Goal: Browse casually

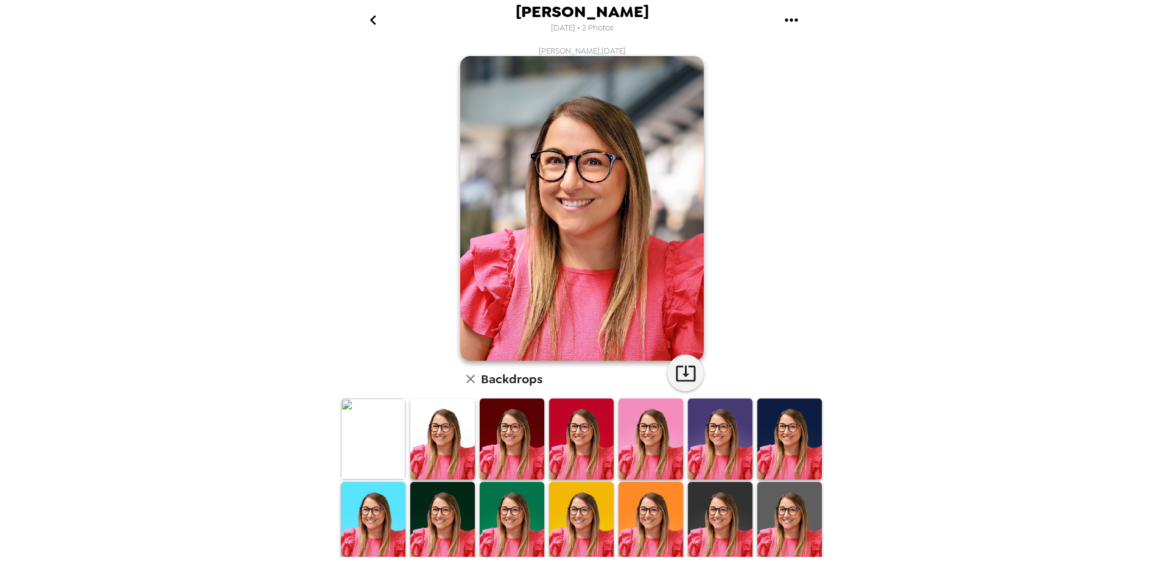
click at [591, 444] on img at bounding box center [581, 438] width 65 height 80
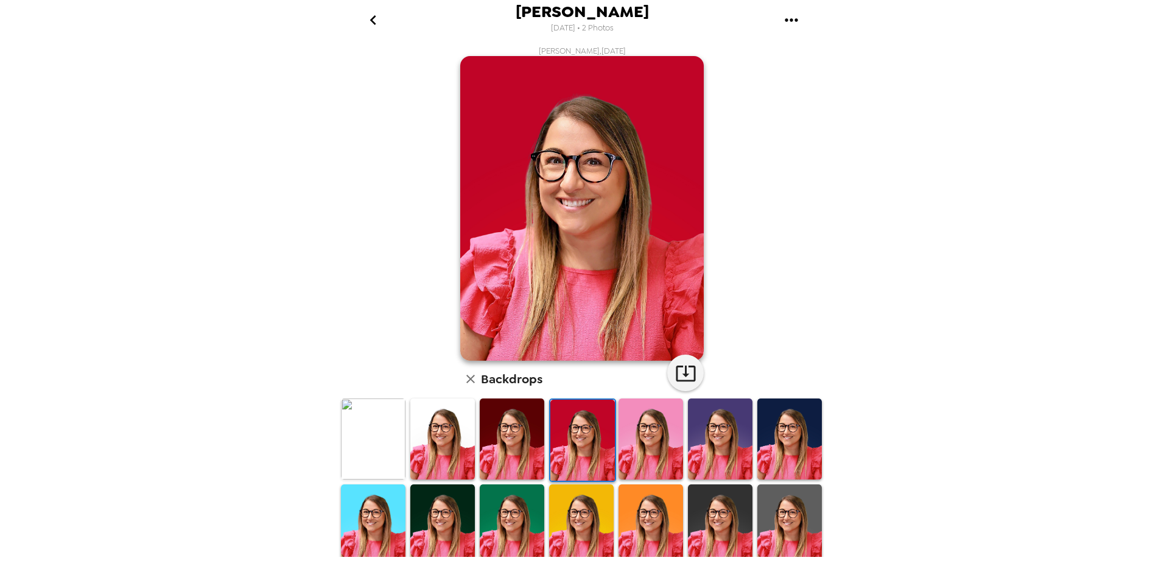
click at [512, 445] on img at bounding box center [512, 438] width 65 height 80
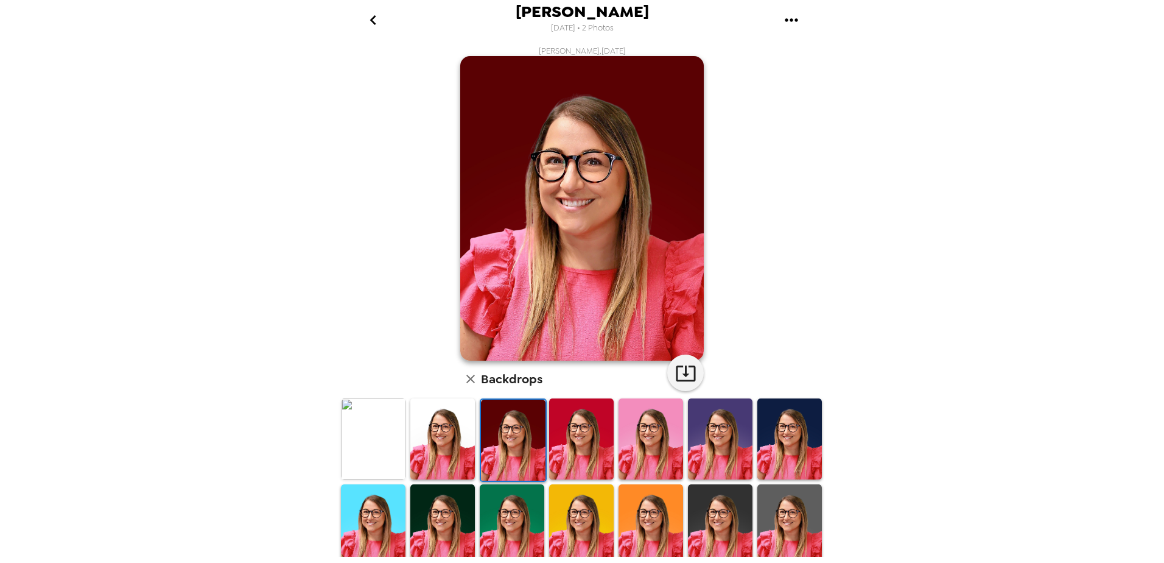
click at [700, 438] on img at bounding box center [720, 438] width 65 height 80
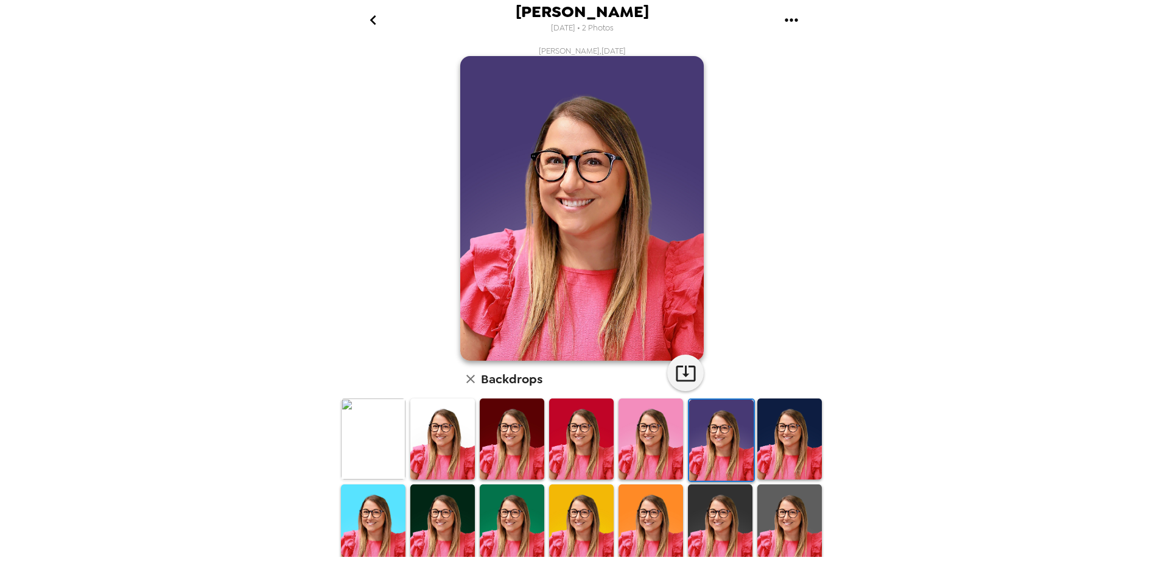
click at [777, 438] on img at bounding box center [790, 438] width 65 height 80
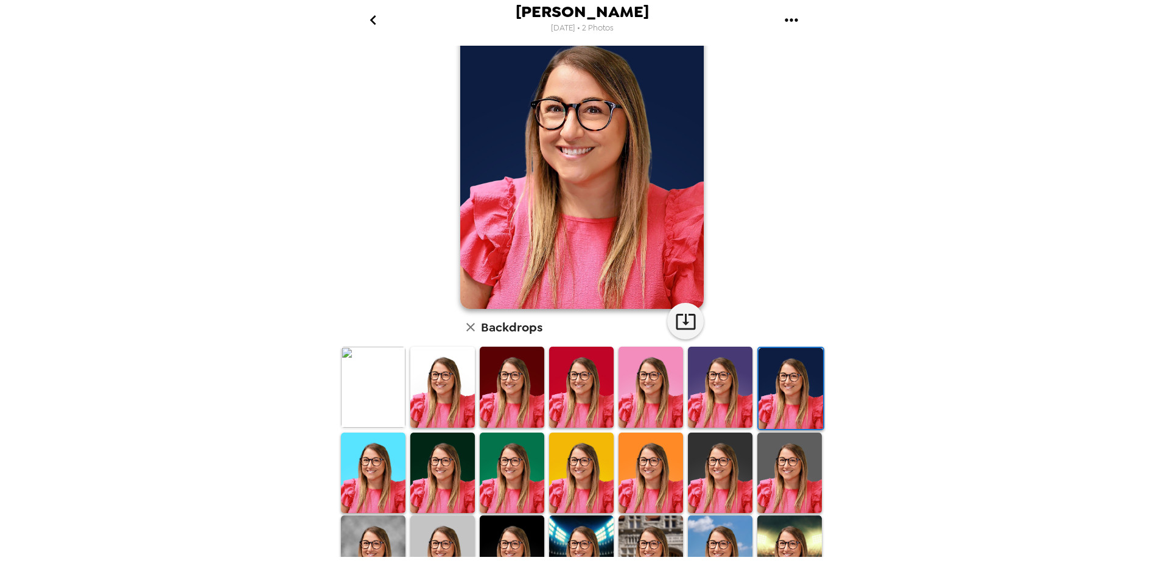
scroll to position [122, 0]
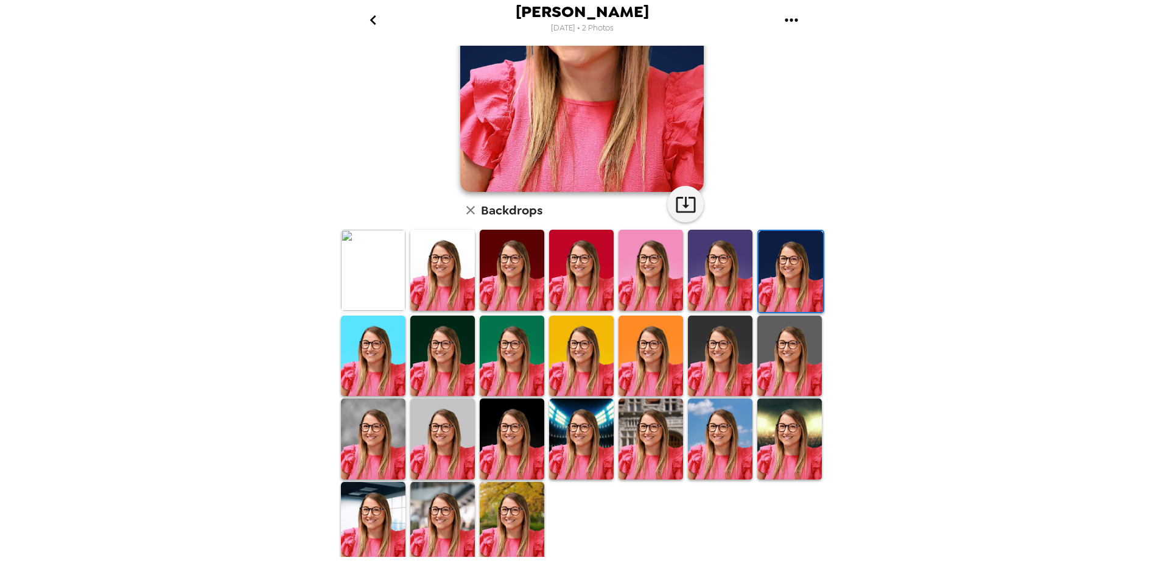
click at [521, 432] on img at bounding box center [512, 438] width 65 height 80
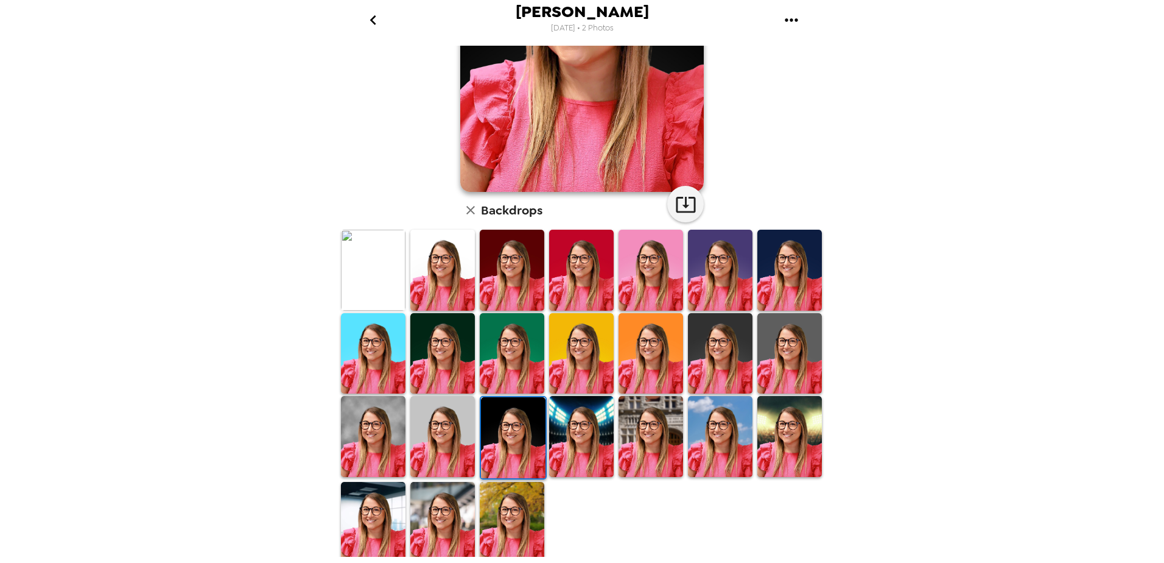
click at [440, 430] on img at bounding box center [442, 436] width 65 height 80
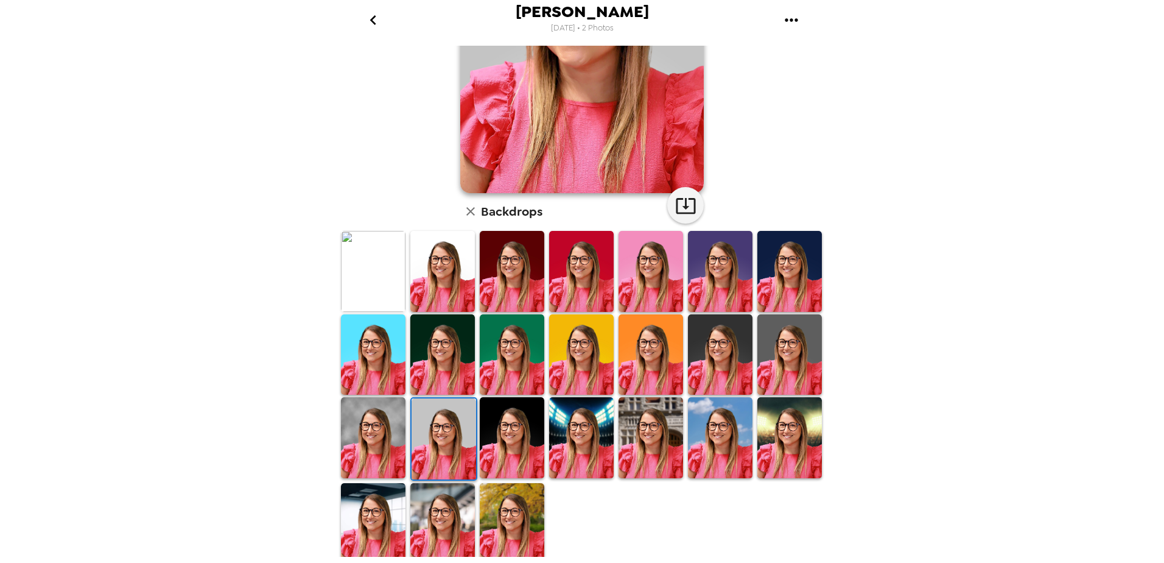
click at [371, 421] on img at bounding box center [373, 437] width 65 height 80
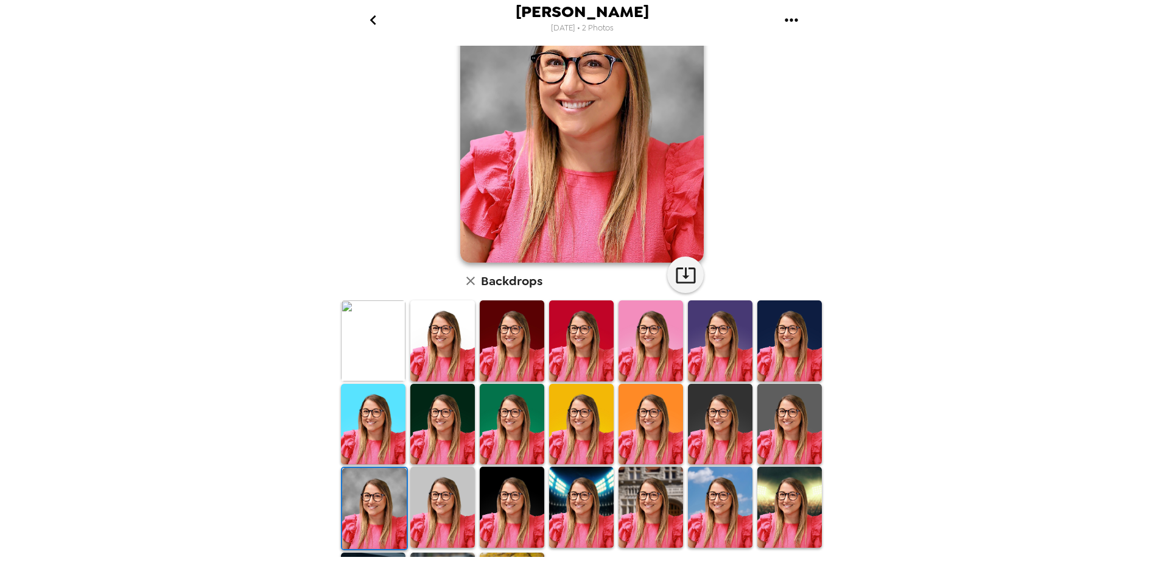
scroll to position [0, 0]
